Goal: Task Accomplishment & Management: Use online tool/utility

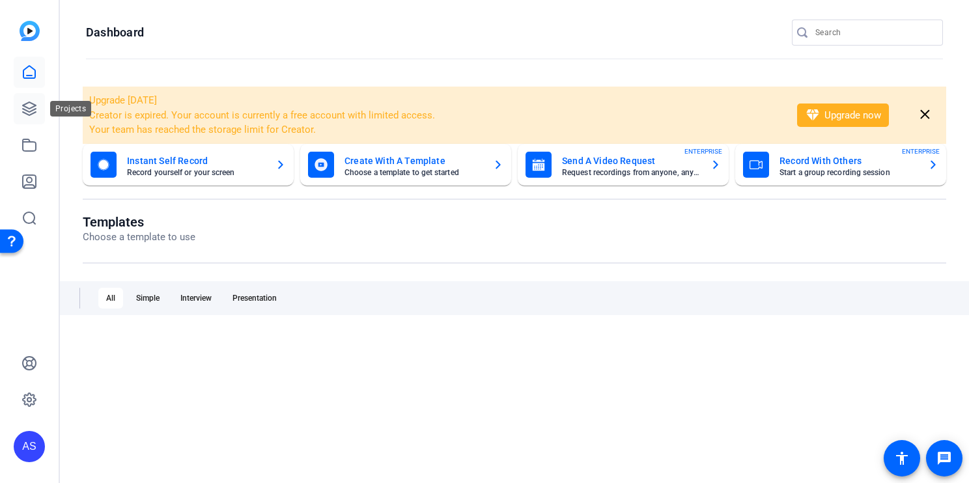
click at [32, 104] on icon at bounding box center [29, 109] width 16 height 16
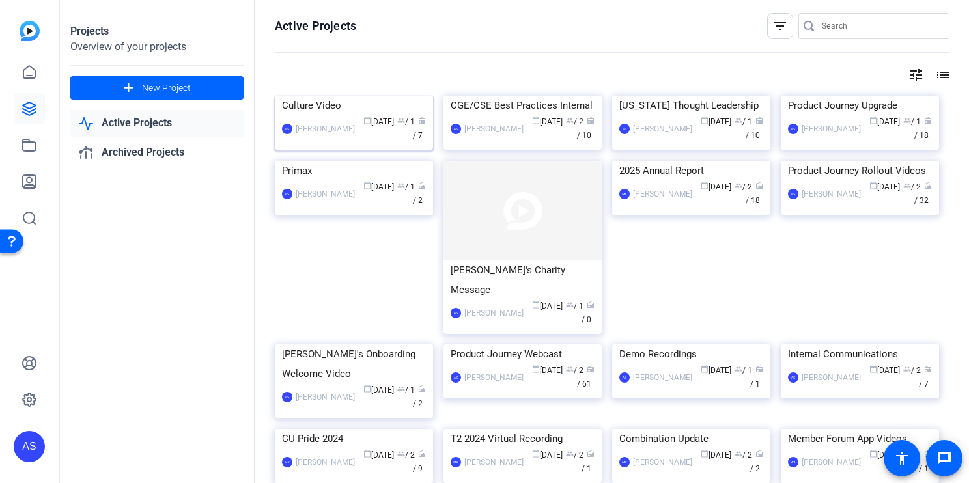
click at [317, 115] on div "Culture Video" at bounding box center [354, 106] width 144 height 20
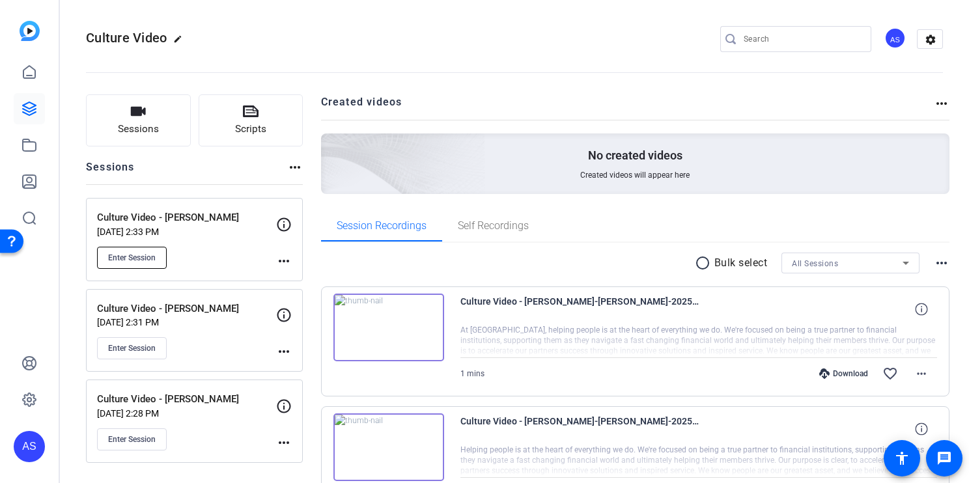
click at [114, 257] on span "Enter Session" at bounding box center [132, 258] width 48 height 10
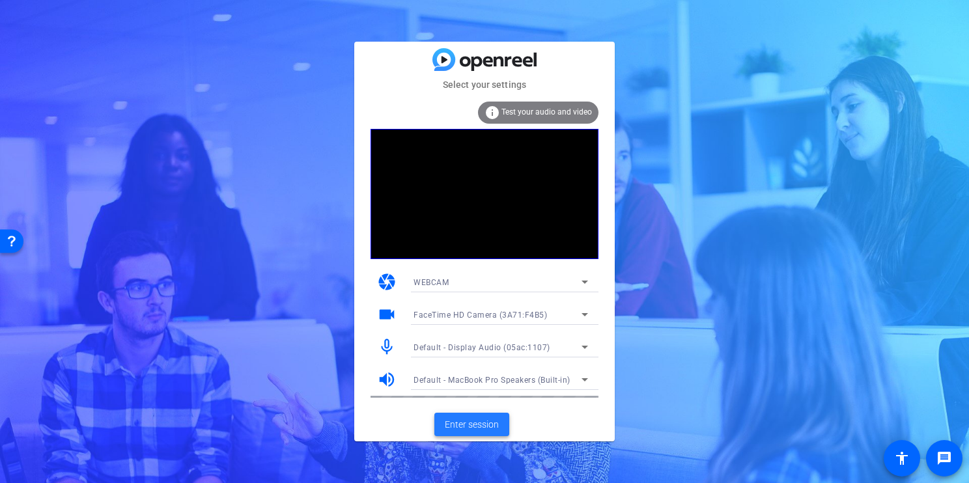
click at [492, 427] on span "Enter session" at bounding box center [472, 425] width 54 height 14
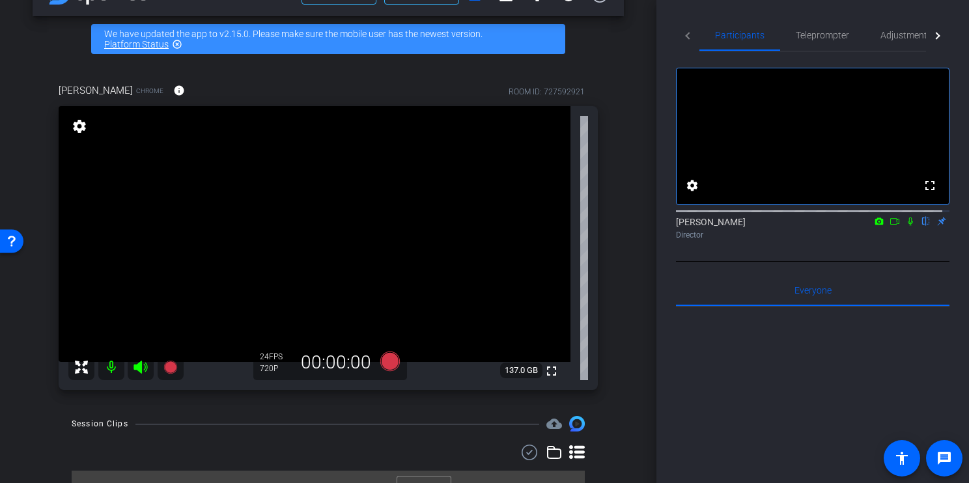
scroll to position [64, 0]
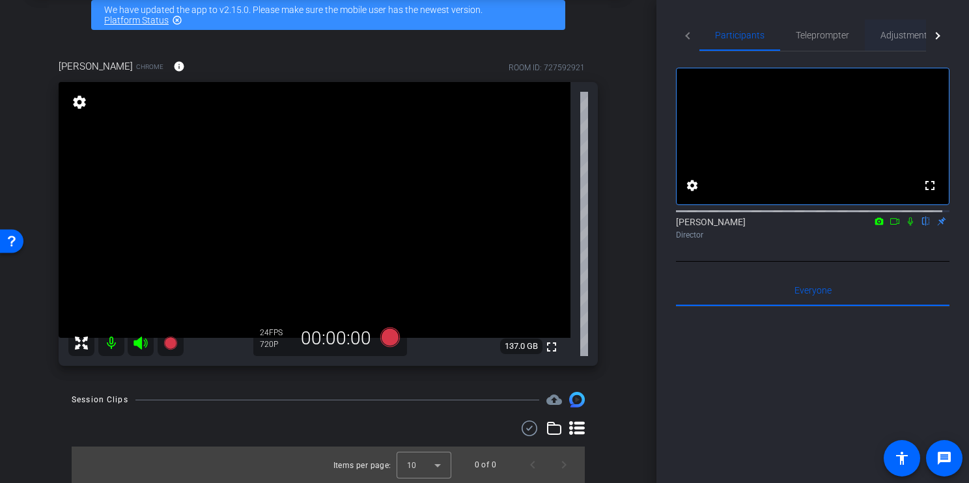
click at [898, 33] on span "Adjustments" at bounding box center [906, 35] width 51 height 9
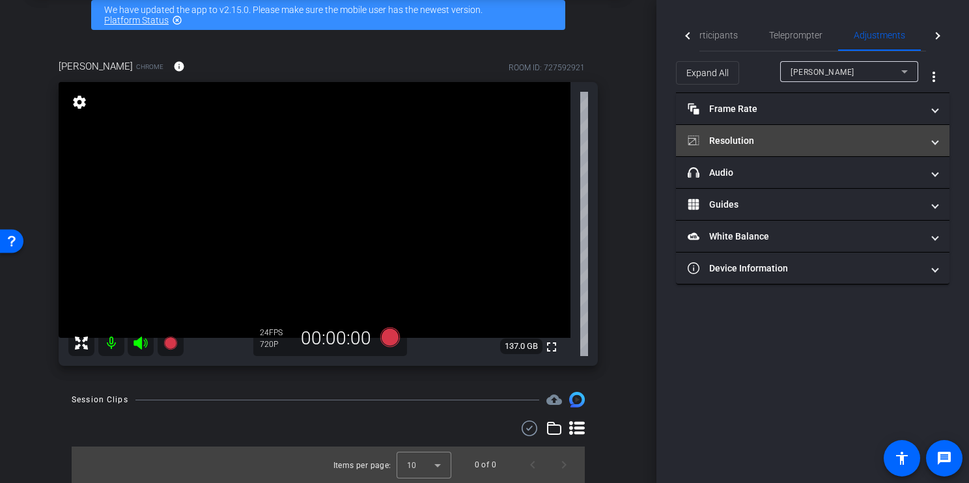
click at [786, 137] on mat-panel-title "Resolution" at bounding box center [805, 141] width 235 height 14
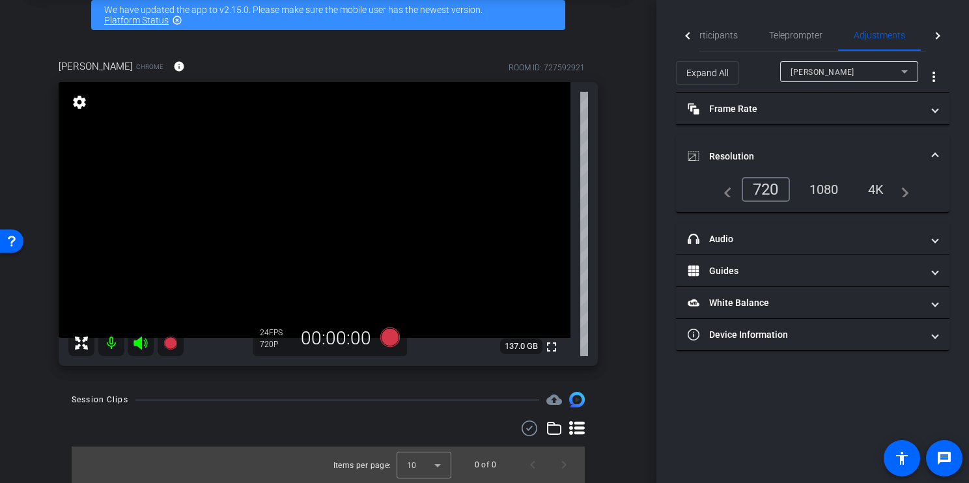
drag, startPoint x: 818, startPoint y: 181, endPoint x: 767, endPoint y: 220, distance: 63.7
click at [818, 181] on div "1080" at bounding box center [824, 189] width 49 height 22
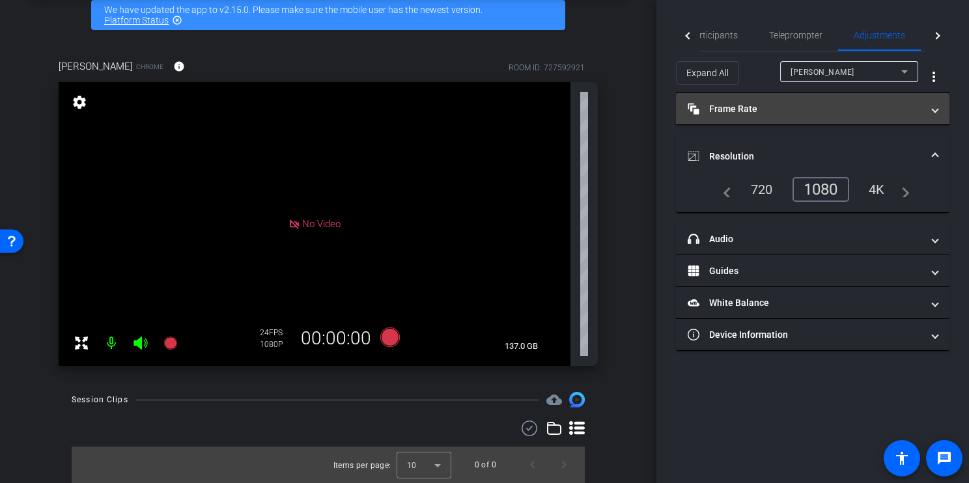
click at [872, 111] on mat-panel-title "Frame Rate Frame Rate" at bounding box center [805, 109] width 235 height 14
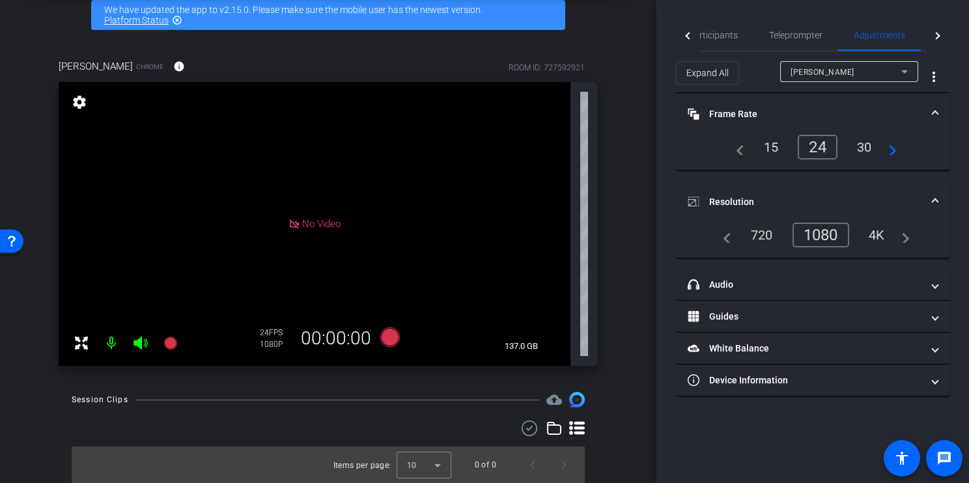
click at [866, 143] on div "30" at bounding box center [865, 147] width 35 height 22
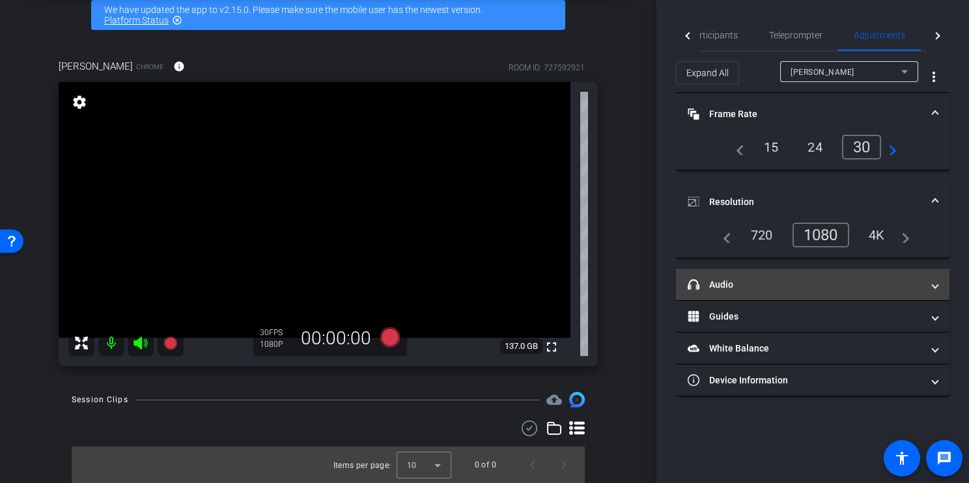
scroll to position [0, 0]
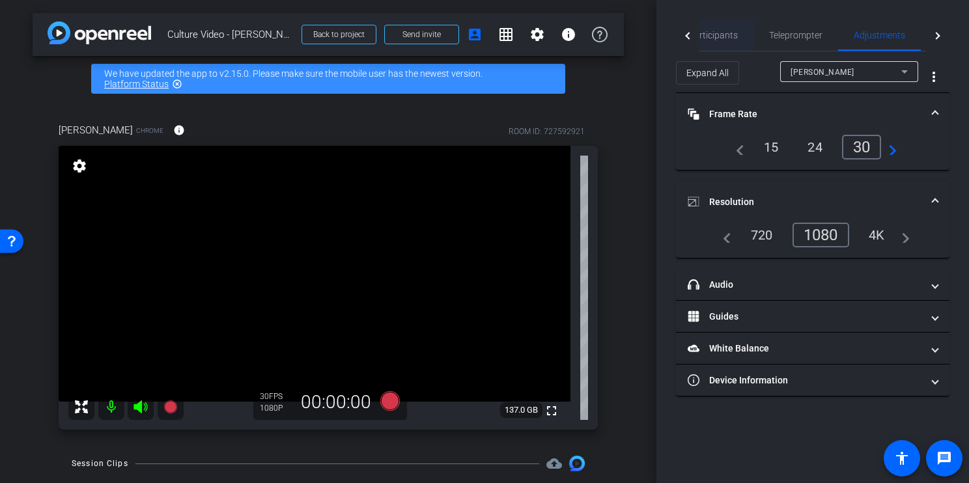
click at [713, 31] on span "Participants" at bounding box center [714, 35] width 50 height 9
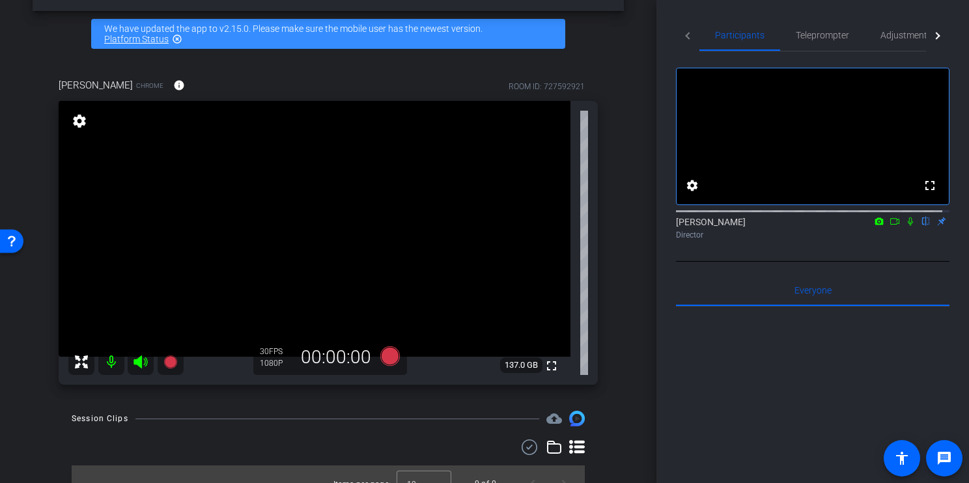
scroll to position [64, 0]
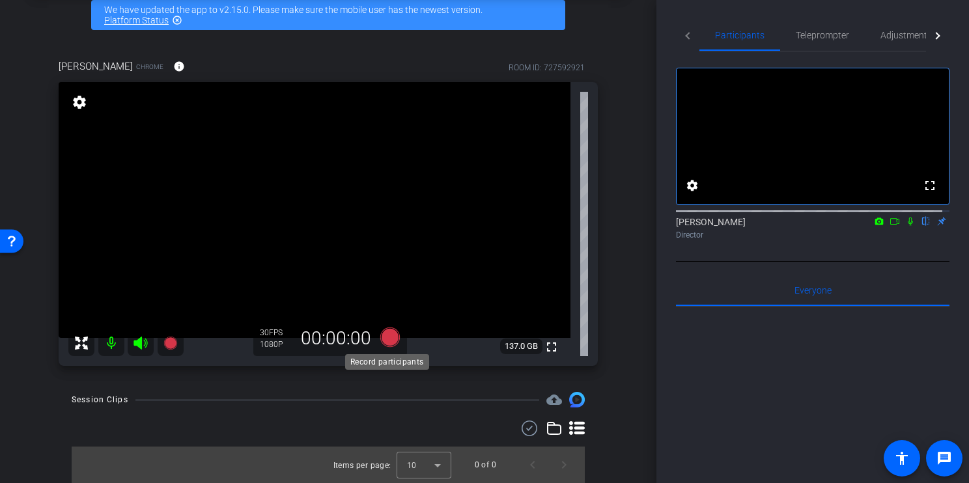
click at [384, 334] on icon at bounding box center [390, 338] width 20 height 20
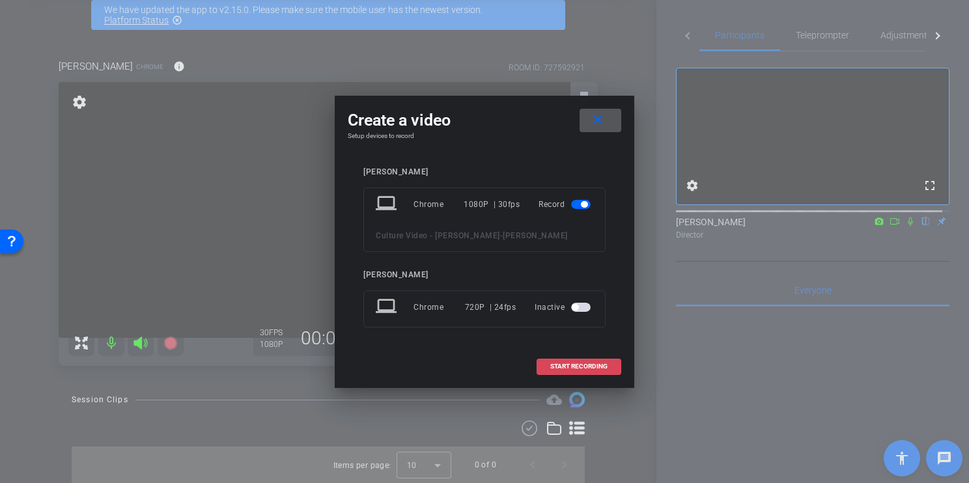
click at [581, 364] on span "START RECORDING" at bounding box center [578, 367] width 57 height 7
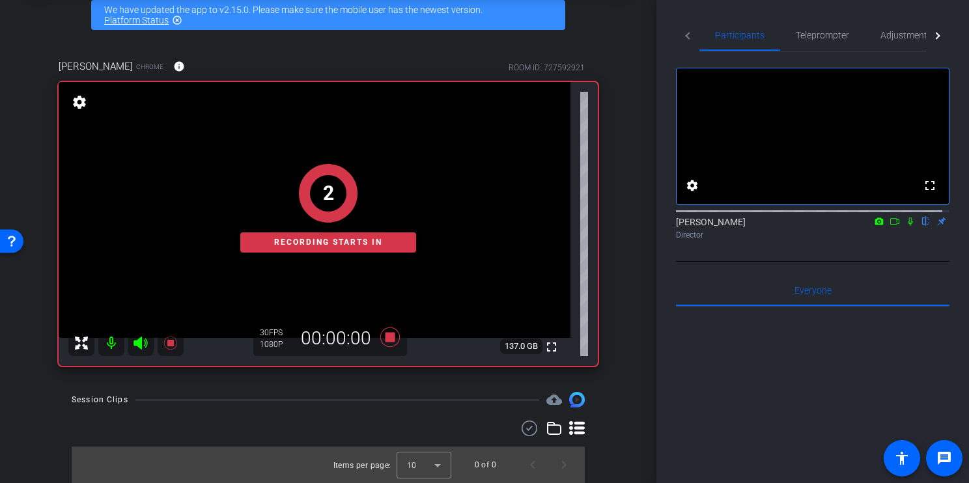
click at [890, 226] on icon at bounding box center [895, 221] width 10 height 9
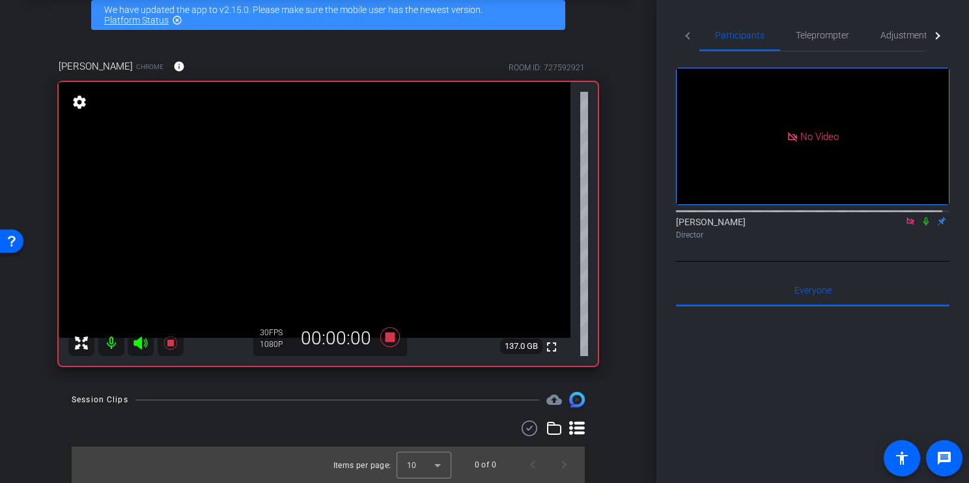
drag, startPoint x: 920, startPoint y: 235, endPoint x: 923, endPoint y: 249, distance: 15.3
click at [924, 226] on icon at bounding box center [926, 222] width 5 height 8
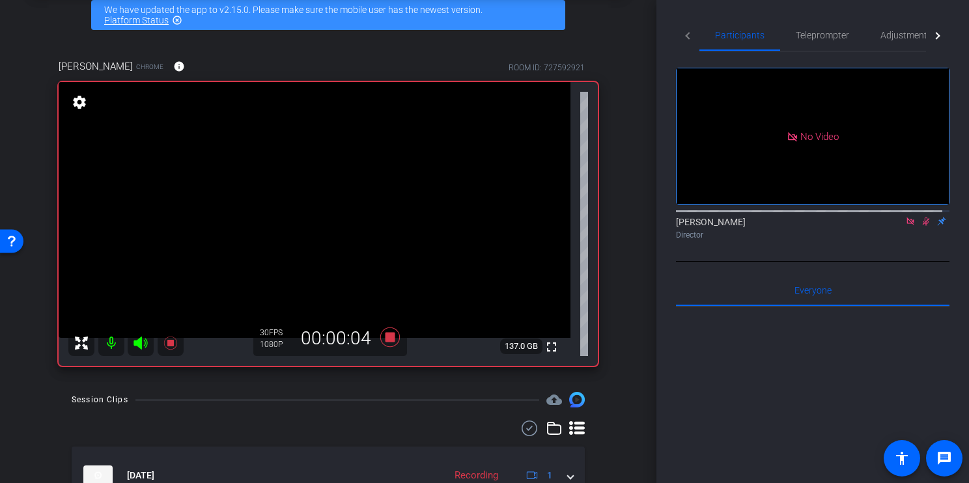
click at [921, 226] on icon at bounding box center [926, 221] width 10 height 9
click at [924, 226] on icon at bounding box center [926, 222] width 5 height 8
click at [921, 226] on icon at bounding box center [926, 221] width 10 height 9
click at [390, 334] on icon at bounding box center [390, 338] width 20 height 20
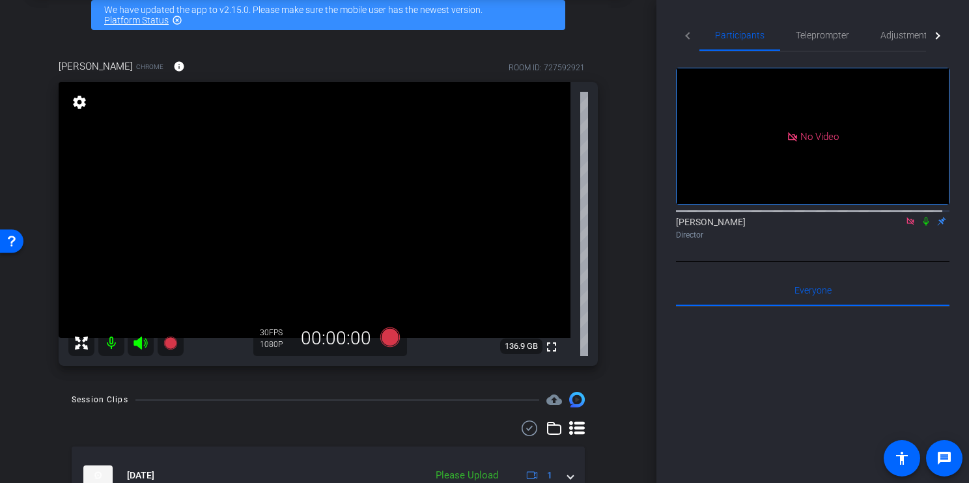
click at [905, 226] on icon at bounding box center [910, 221] width 10 height 9
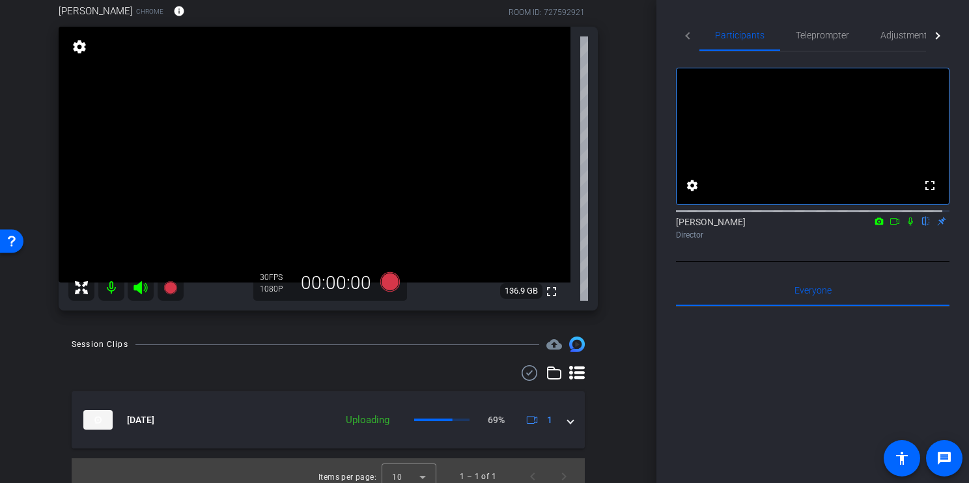
scroll to position [131, 0]
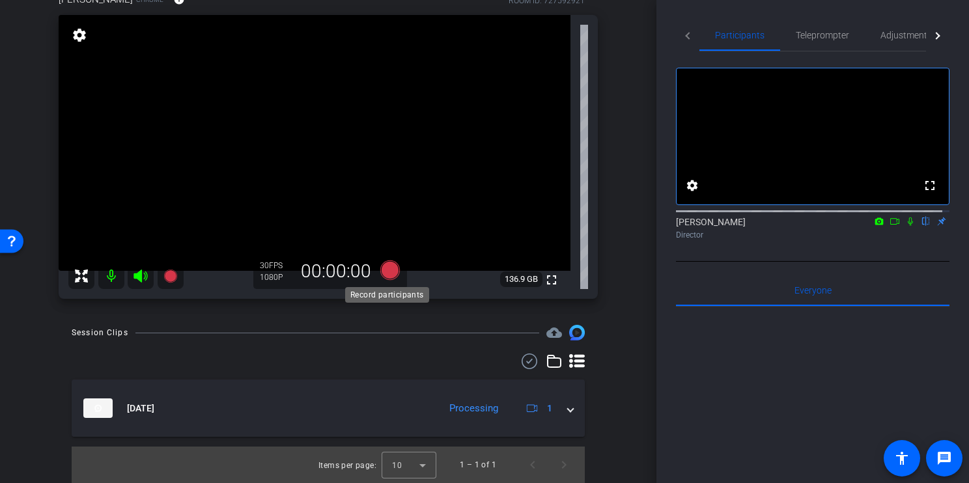
click at [390, 273] on icon at bounding box center [390, 271] width 20 height 20
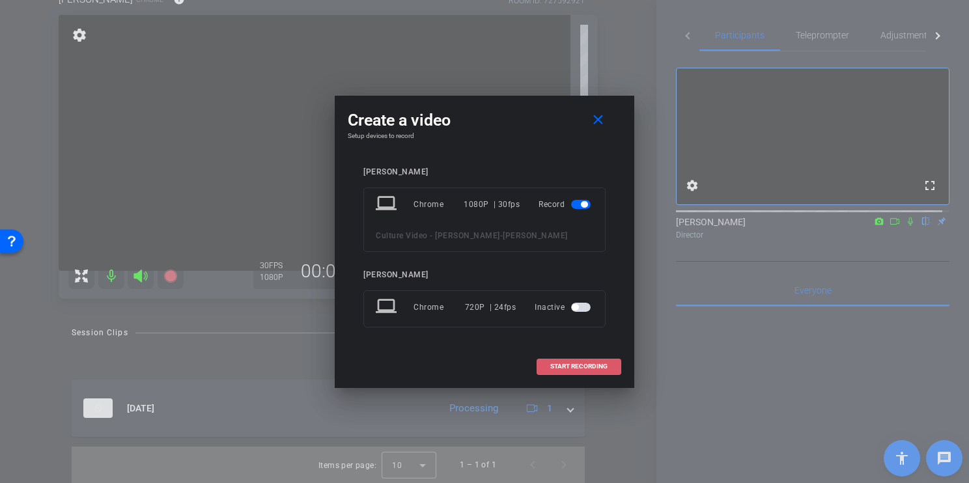
click at [588, 369] on span "START RECORDING" at bounding box center [578, 367] width 57 height 7
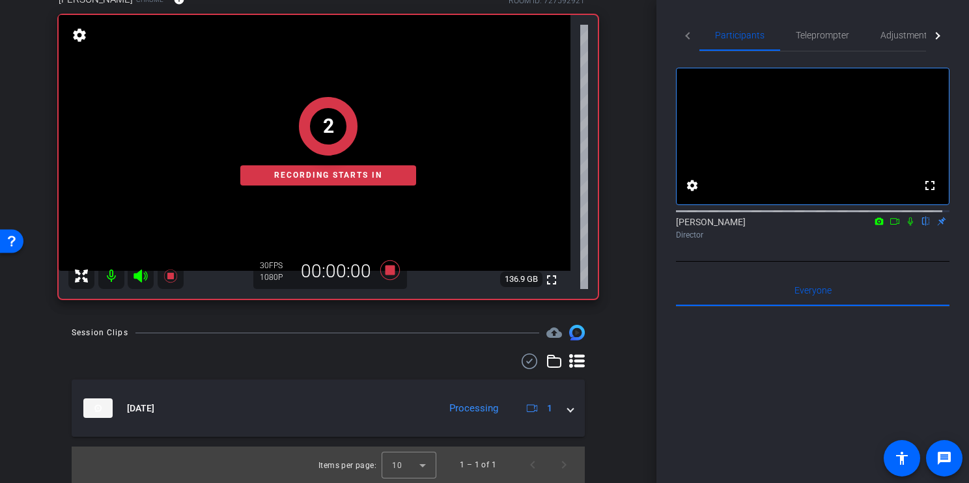
click at [890, 226] on icon at bounding box center [895, 221] width 10 height 9
click at [921, 226] on icon at bounding box center [926, 221] width 10 height 9
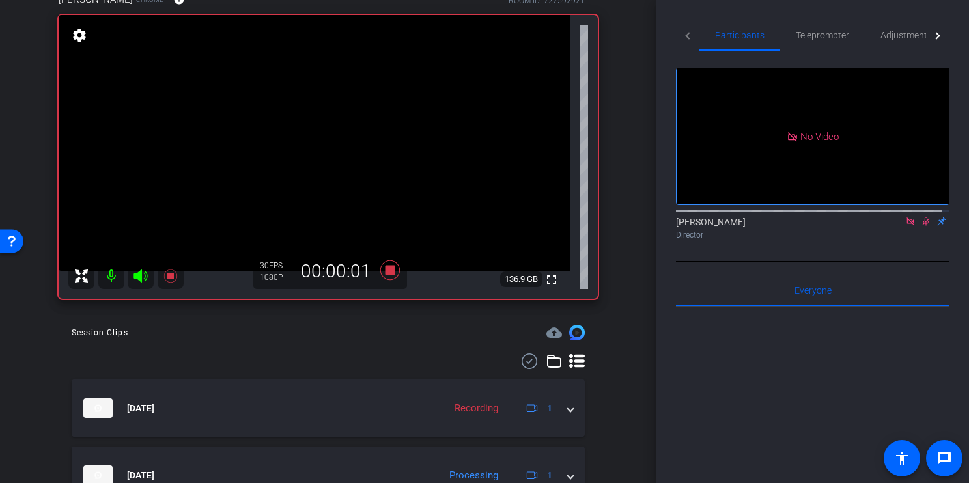
click at [923, 226] on icon at bounding box center [926, 222] width 7 height 8
click at [921, 226] on icon at bounding box center [926, 221] width 10 height 9
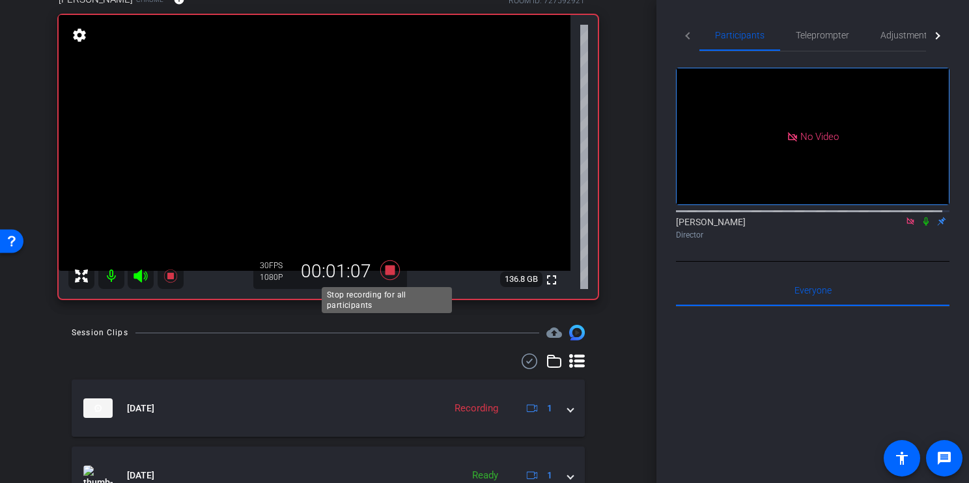
click at [388, 270] on icon at bounding box center [390, 271] width 20 height 20
click at [907, 225] on icon at bounding box center [910, 221] width 7 height 7
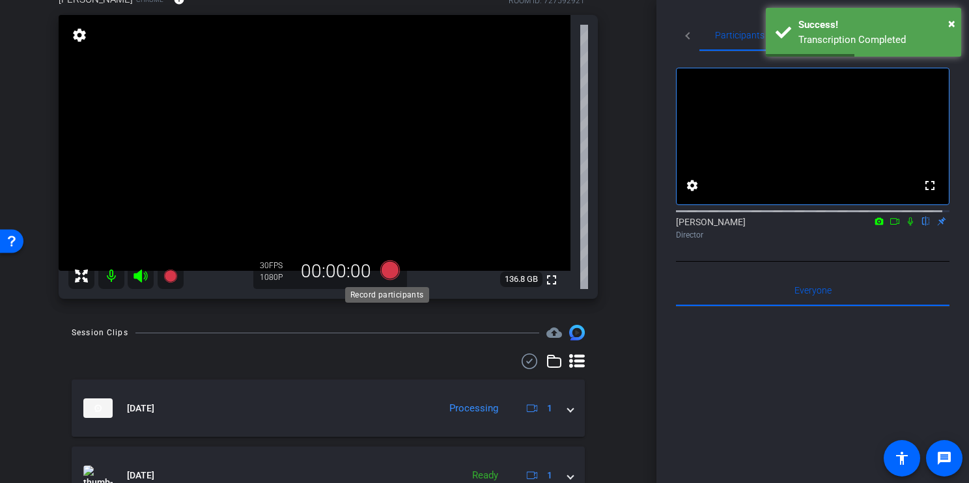
click at [389, 272] on icon at bounding box center [390, 271] width 20 height 20
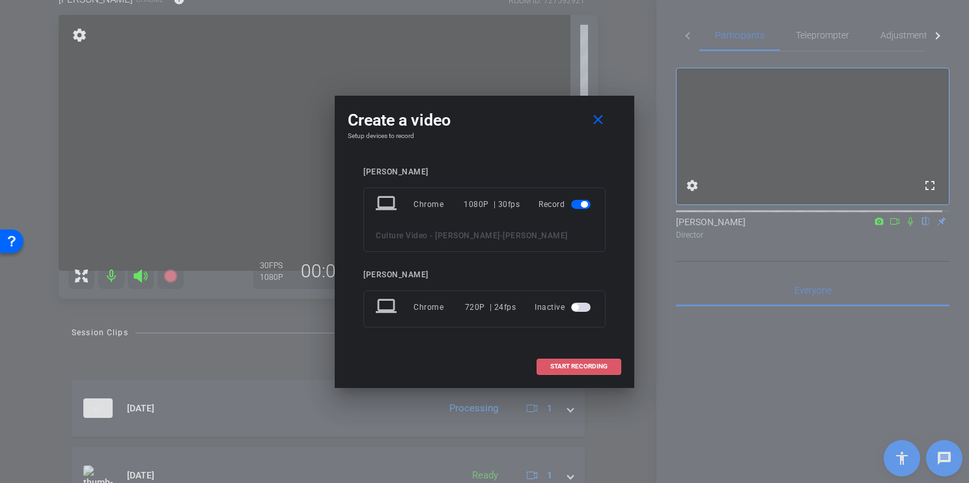
click at [582, 364] on span "START RECORDING" at bounding box center [578, 367] width 57 height 7
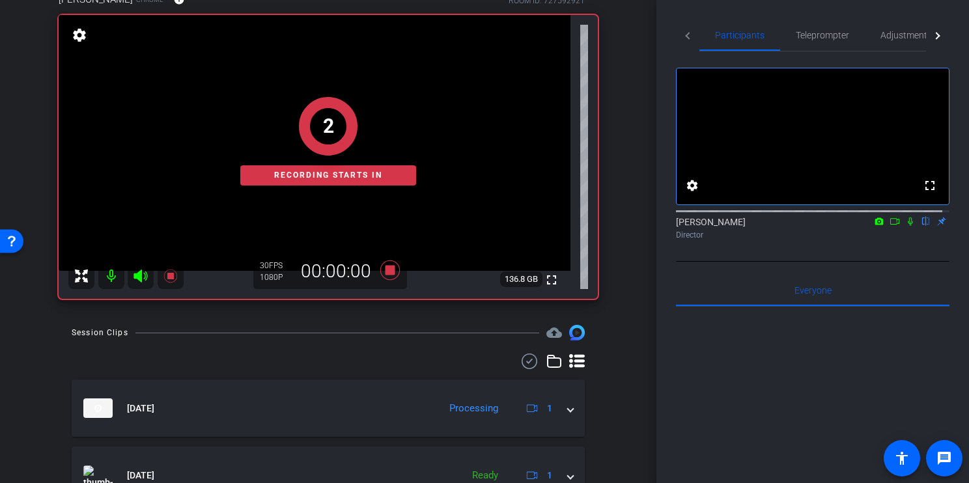
click at [890, 226] on icon at bounding box center [895, 221] width 10 height 9
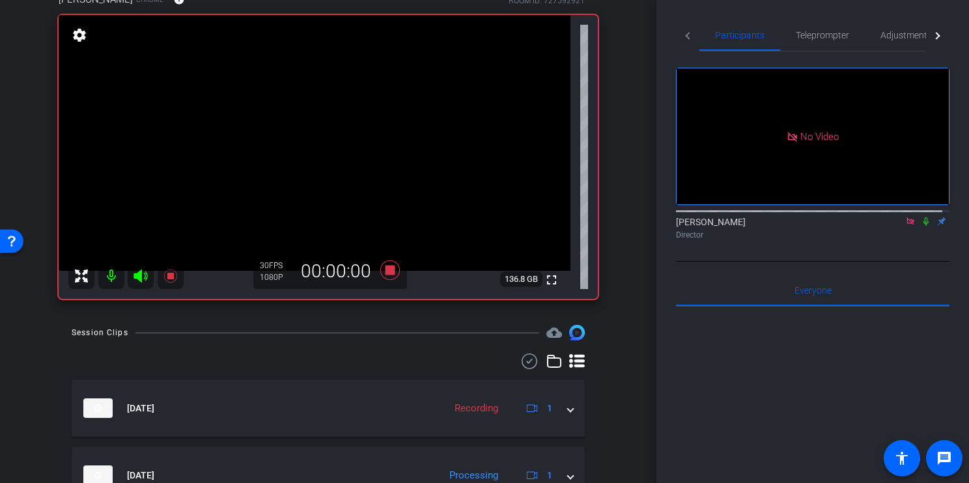
click at [921, 226] on icon at bounding box center [926, 221] width 10 height 9
click at [386, 268] on icon at bounding box center [390, 271] width 20 height 20
click at [905, 226] on icon at bounding box center [910, 221] width 10 height 9
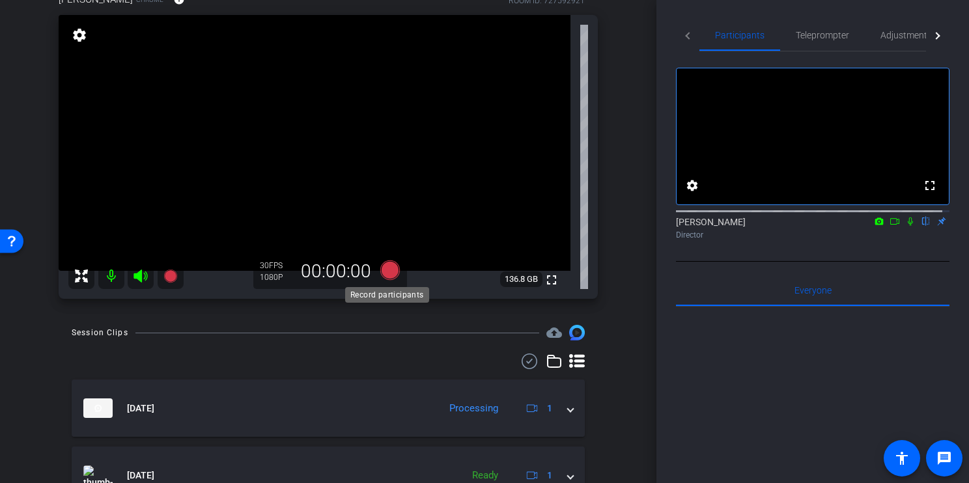
click at [387, 273] on icon at bounding box center [390, 271] width 20 height 20
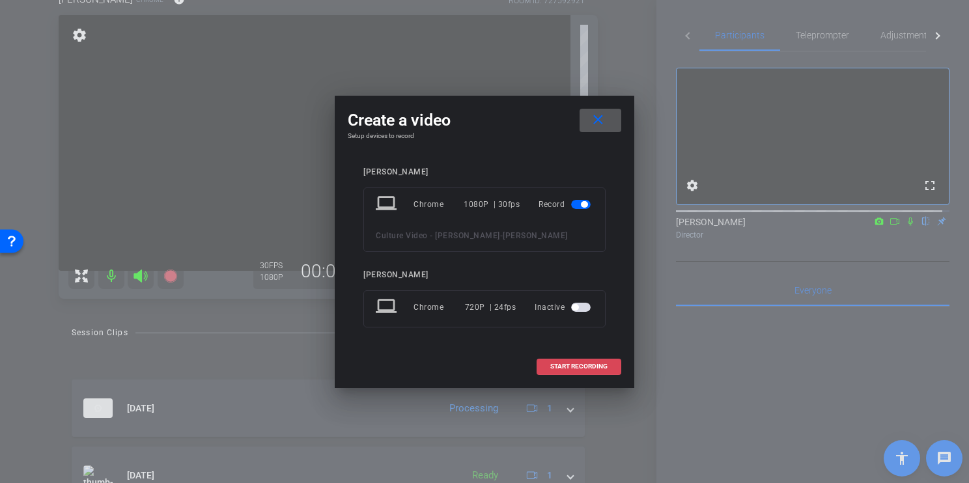
click at [588, 361] on span at bounding box center [578, 366] width 83 height 31
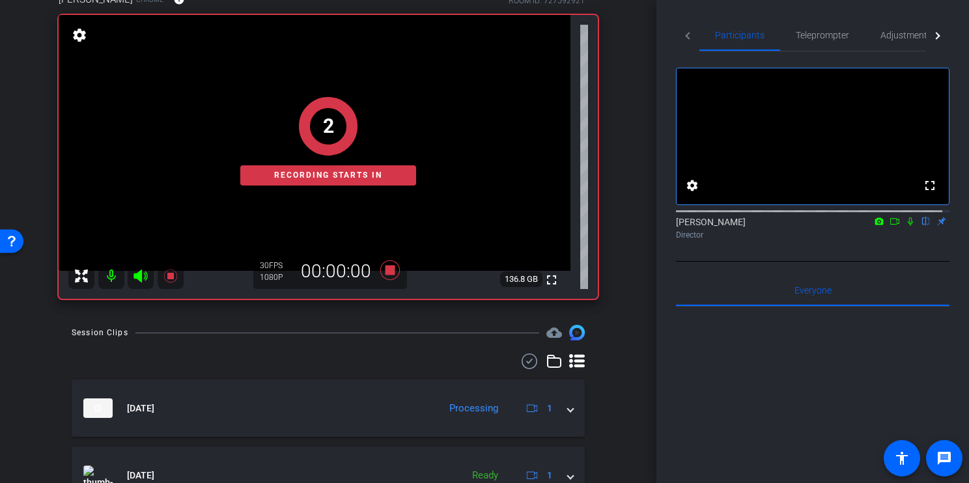
click at [891, 225] on icon at bounding box center [895, 221] width 9 height 7
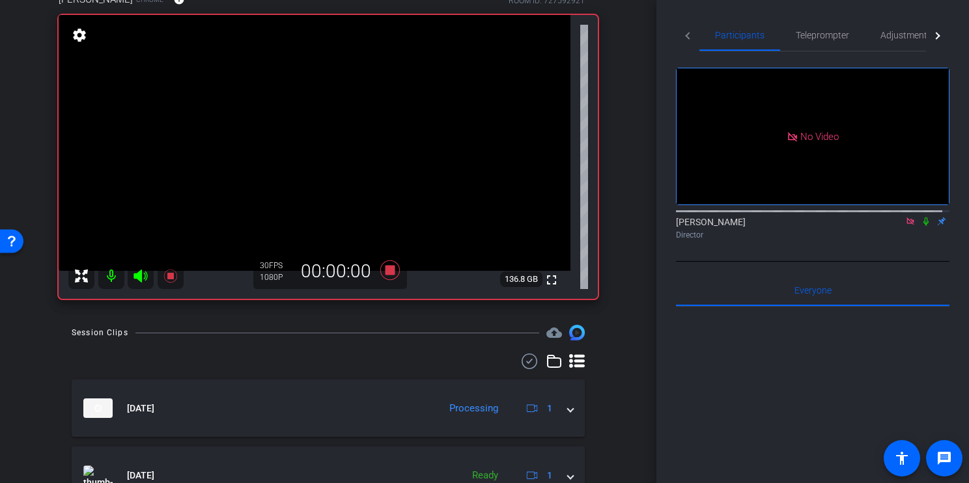
click at [924, 226] on icon at bounding box center [926, 222] width 5 height 8
click at [923, 226] on icon at bounding box center [926, 222] width 7 height 8
click at [386, 272] on icon at bounding box center [390, 271] width 20 height 20
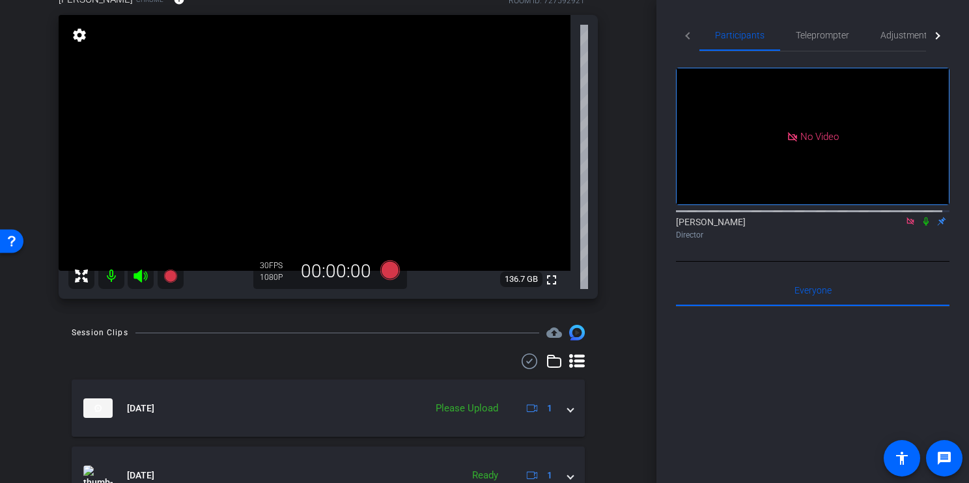
click at [907, 225] on icon at bounding box center [910, 221] width 7 height 7
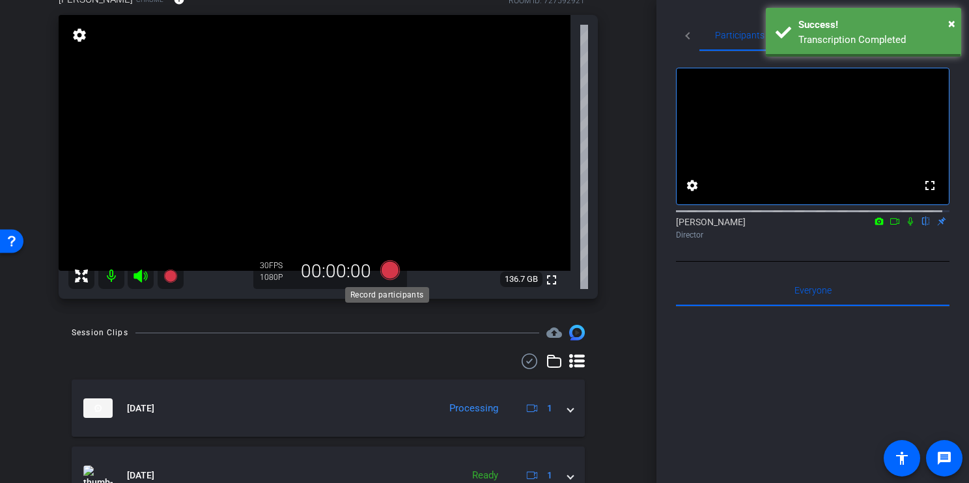
click at [388, 270] on icon at bounding box center [390, 271] width 20 height 20
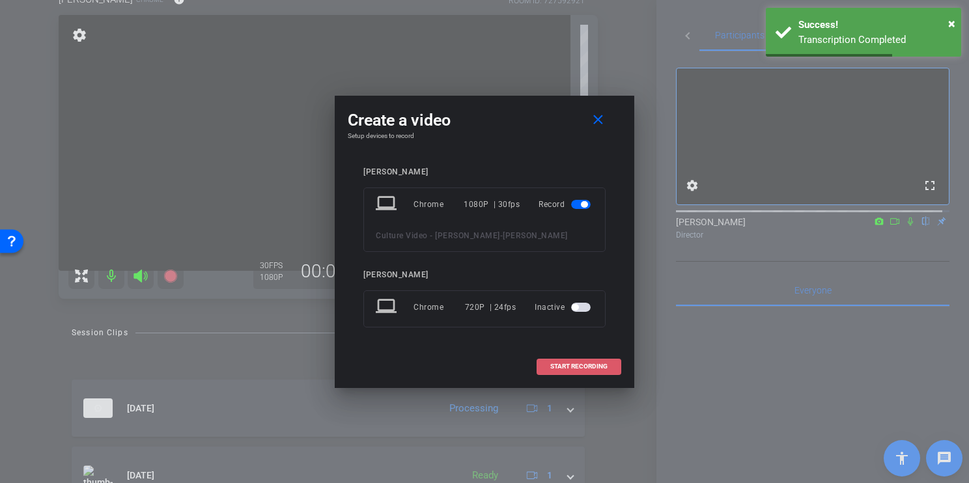
click at [596, 364] on span "START RECORDING" at bounding box center [578, 367] width 57 height 7
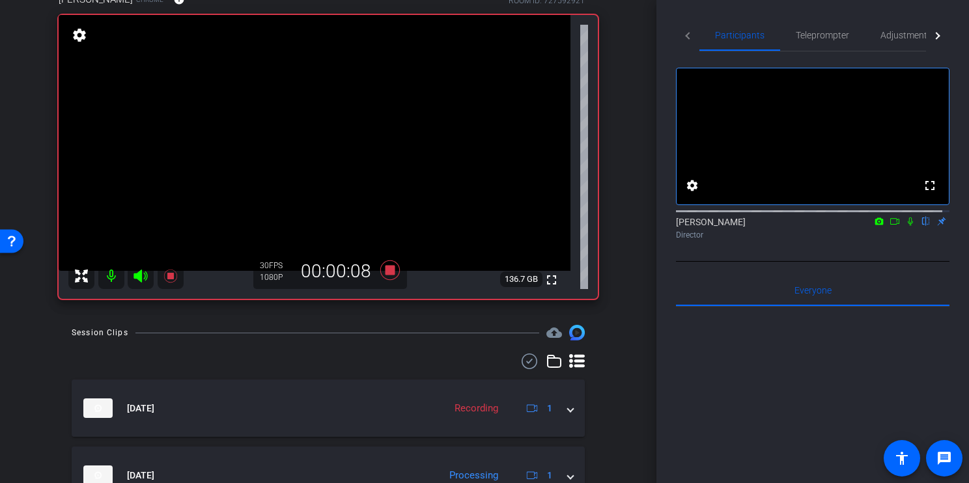
click at [891, 225] on icon at bounding box center [895, 221] width 9 height 7
click at [924, 226] on icon at bounding box center [926, 222] width 5 height 8
click at [923, 226] on icon at bounding box center [926, 222] width 7 height 8
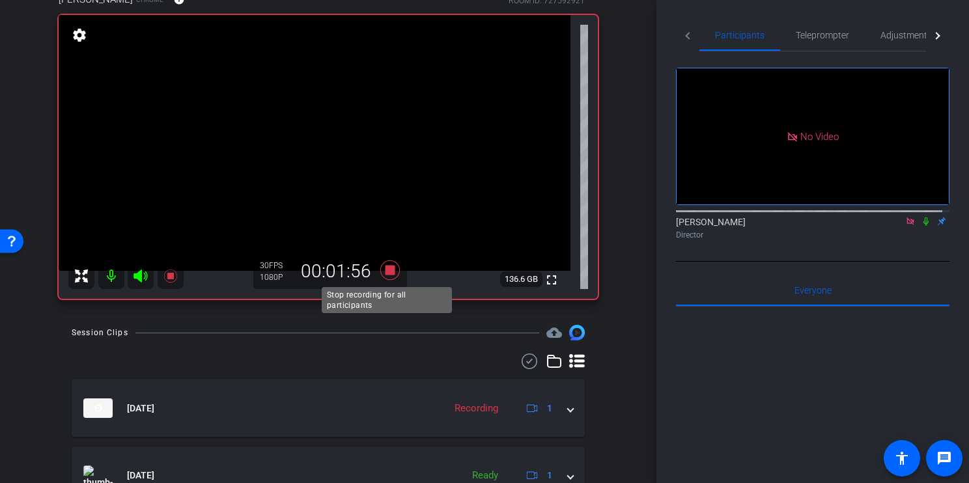
click at [392, 269] on icon at bounding box center [390, 270] width 31 height 23
click at [907, 225] on icon at bounding box center [910, 221] width 7 height 7
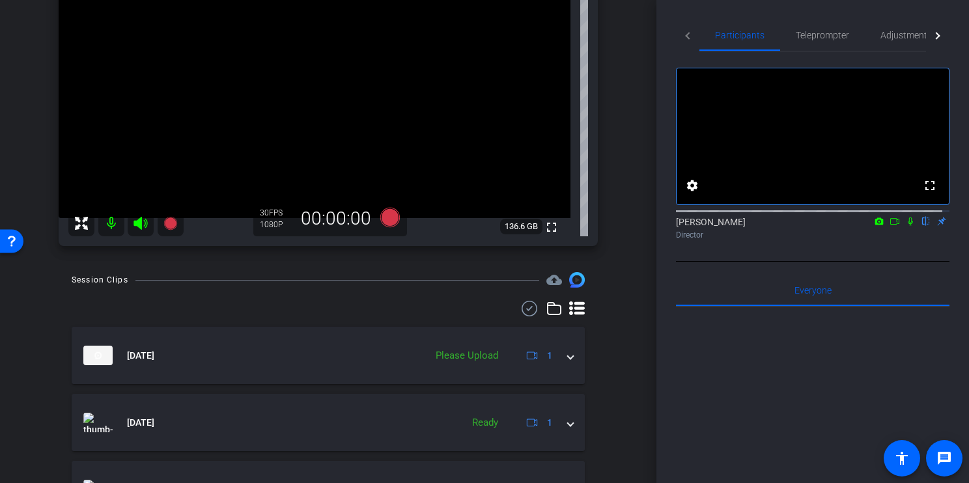
scroll to position [190, 0]
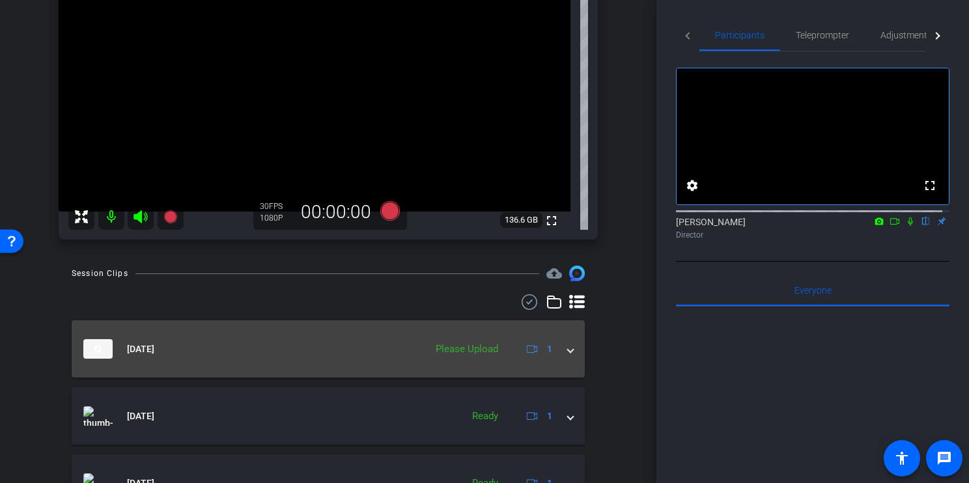
click at [470, 347] on div "Please Upload" at bounding box center [467, 349] width 76 height 15
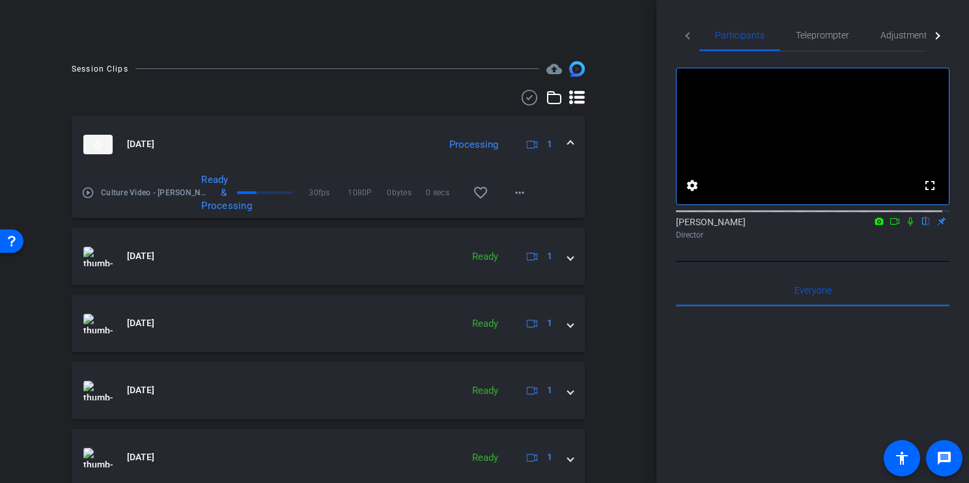
scroll to position [378, 0]
